Goal: Connect with others: Establish contact or relationships with other users

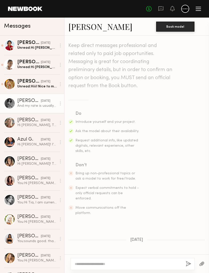
click at [86, 29] on link "Mari A." at bounding box center [101, 26] width 64 height 11
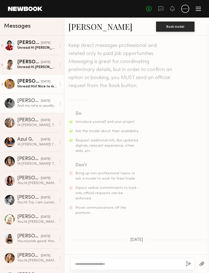
click at [23, 83] on div "Marta E." at bounding box center [29, 81] width 24 height 5
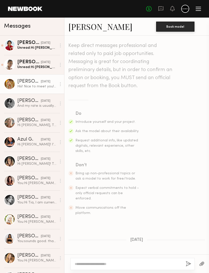
click at [89, 28] on link "Marta E." at bounding box center [101, 26] width 64 height 11
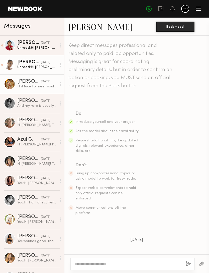
click at [19, 64] on div "Liv M." at bounding box center [29, 62] width 24 height 5
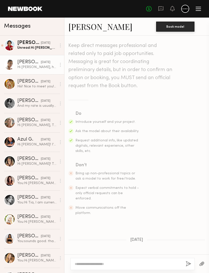
click at [81, 27] on link "Liv M." at bounding box center [101, 26] width 64 height 11
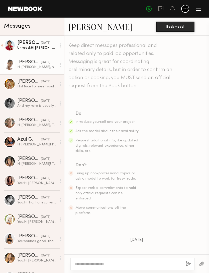
click at [25, 48] on div "Unread: Hi Maggie, thank you for reaching out to me. My rate would be dependent…" at bounding box center [36, 47] width 39 height 5
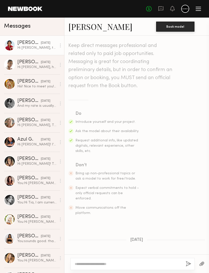
click at [78, 27] on link "Annah B." at bounding box center [101, 26] width 64 height 11
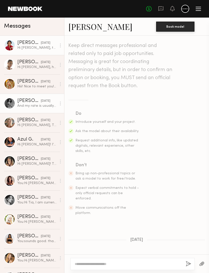
click at [24, 102] on div "Mari A." at bounding box center [29, 100] width 24 height 5
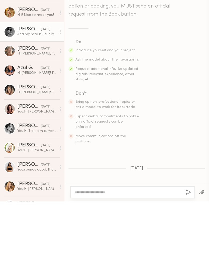
scroll to position [107, 0]
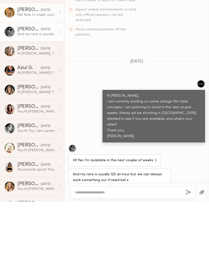
click at [22, 79] on div "Marta E." at bounding box center [29, 81] width 24 height 5
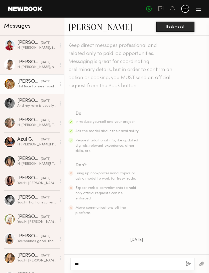
click at [145, 261] on textarea "**" at bounding box center [128, 263] width 107 height 5
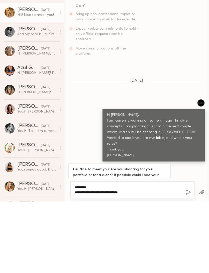
scroll to position [83, 0]
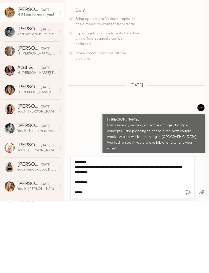
type textarea "**********"
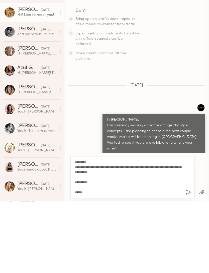
click at [186, 261] on button "button" at bounding box center [189, 264] width 6 height 6
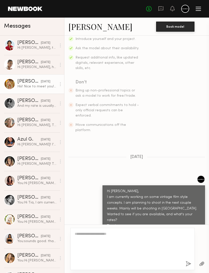
scroll to position [178, 0]
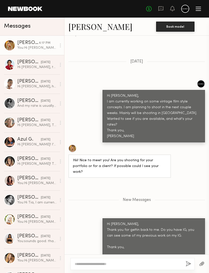
click at [85, 24] on link "Marta E." at bounding box center [101, 26] width 64 height 11
